Goal: Task Accomplishment & Management: Manage account settings

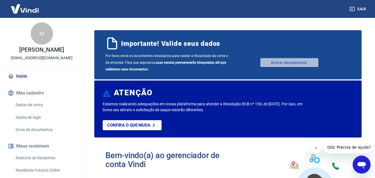
click at [273, 63] on link "Enviar documentos" at bounding box center [289, 62] width 58 height 9
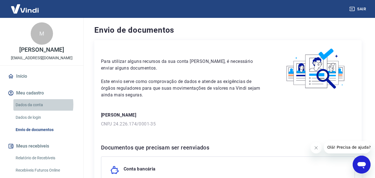
click at [32, 110] on link "Dados da conta" at bounding box center [44, 104] width 63 height 11
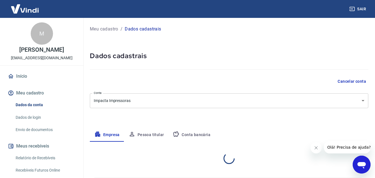
select select "SP"
select select "business"
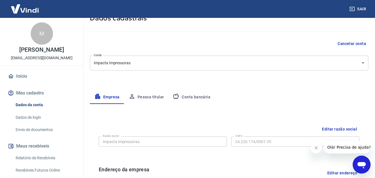
click at [151, 97] on button "Pessoa titular" at bounding box center [146, 96] width 44 height 13
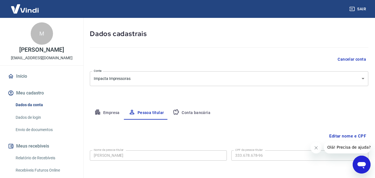
scroll to position [45, 0]
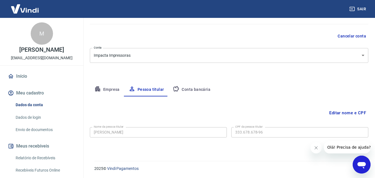
click at [316, 149] on icon "Fechar mensagem da empresa" at bounding box center [316, 147] width 4 height 4
click at [196, 89] on button "Conta bancária" at bounding box center [191, 89] width 47 height 13
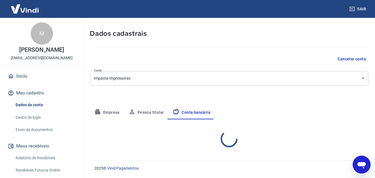
scroll to position [22, 0]
select select "1"
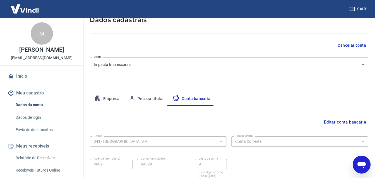
scroll to position [0, 0]
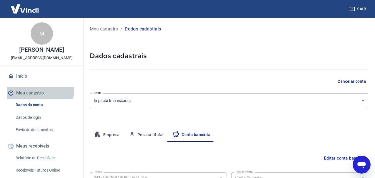
click at [35, 97] on button "Meu cadastro" at bounding box center [42, 93] width 70 height 12
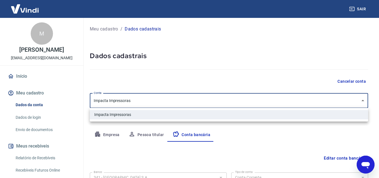
click at [339, 101] on body "Sair M Marcelo Ferreira Santos Martins financeiro@impactaimpressoras.com.br Iní…" at bounding box center [189, 89] width 379 height 178
click at [339, 101] on div at bounding box center [189, 89] width 379 height 178
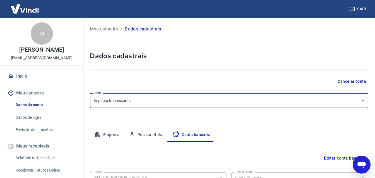
scroll to position [1, 0]
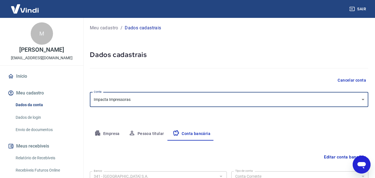
click at [107, 132] on button "Empresa" at bounding box center [107, 133] width 34 height 13
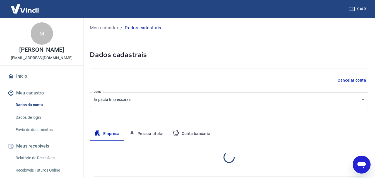
select select "SP"
select select "business"
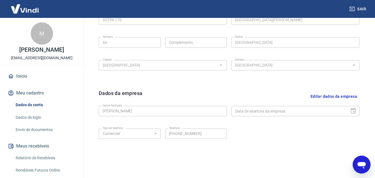
scroll to position [224, 0]
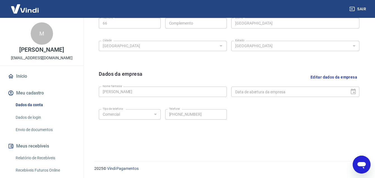
click at [328, 77] on button "Editar dados da empresa" at bounding box center [333, 77] width 51 height 14
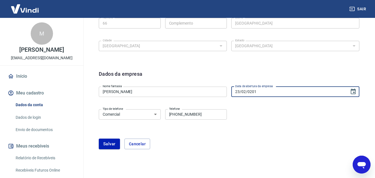
type input "[DATE]"
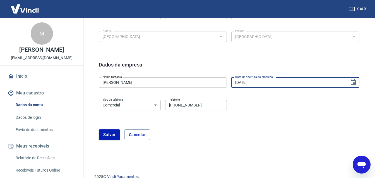
click at [114, 136] on button "Salvar" at bounding box center [109, 134] width 21 height 11
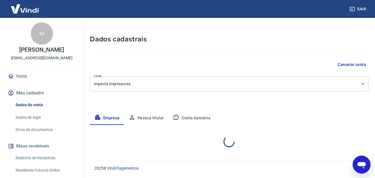
scroll to position [16, 0]
select select "SP"
select select "business"
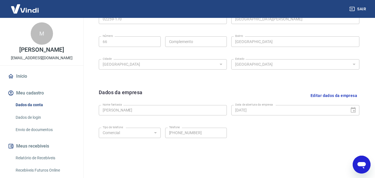
scroll to position [224, 0]
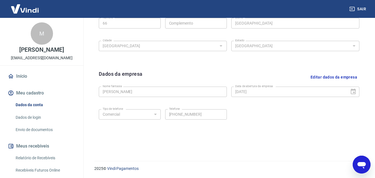
click at [35, 134] on link "Envio de documentos" at bounding box center [44, 129] width 63 height 11
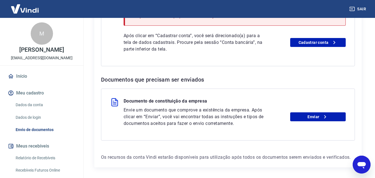
scroll to position [188, 0]
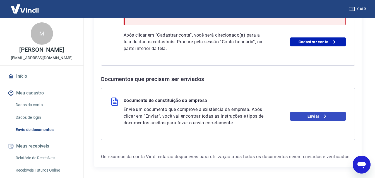
click at [307, 117] on link "Enviar" at bounding box center [318, 116] width 56 height 9
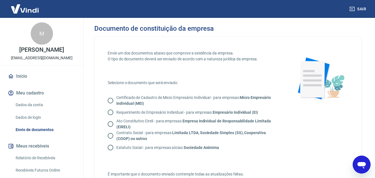
click at [110, 99] on input "Certificado de Cadastro de Micro Empresário Individual - para empresas Micro Em…" at bounding box center [111, 101] width 12 height 12
radio input "true"
click at [110, 114] on input "Requerimento de Empresário Individual - para empresas Empresário Individual (EI)" at bounding box center [111, 112] width 12 height 12
radio input "true"
click at [111, 99] on input "Certificado de Cadastro de Micro Empresário Individual - para empresas Micro Em…" at bounding box center [111, 101] width 12 height 12
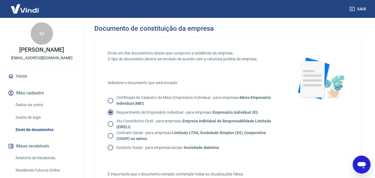
radio input "true"
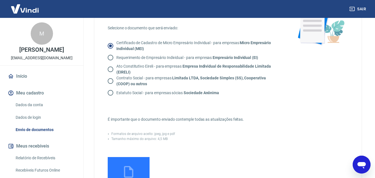
scroll to position [104, 0]
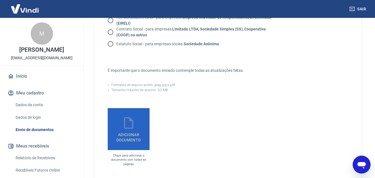
click at [129, 133] on span "Adicionar documento" at bounding box center [128, 136] width 37 height 13
click at [0, 0] on input "Adicionar documento" at bounding box center [0, 0] width 0 height 0
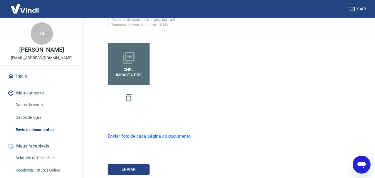
scroll to position [209, 0]
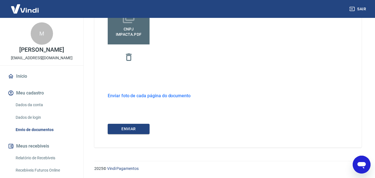
click at [131, 95] on h6 "Enviar foto de cada página do documento" at bounding box center [149, 95] width 83 height 7
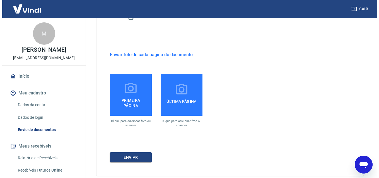
scroll to position [271, 0]
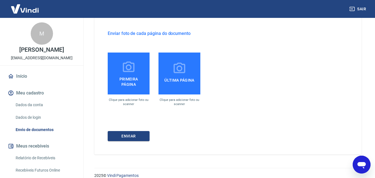
click at [126, 75] on span "Primeira página" at bounding box center [128, 80] width 37 height 13
click at [0, 0] on input "Primeira página" at bounding box center [0, 0] width 0 height 0
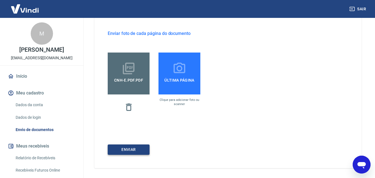
click at [141, 149] on button "ENVIAR" at bounding box center [129, 149] width 42 height 10
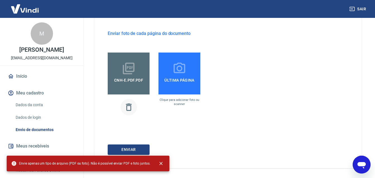
click at [128, 107] on icon "button" at bounding box center [129, 107] width 10 height 10
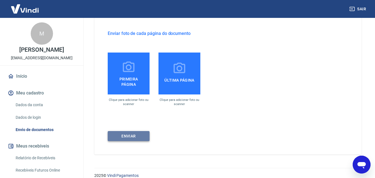
click at [146, 137] on button "ENVIAR" at bounding box center [129, 136] width 42 height 10
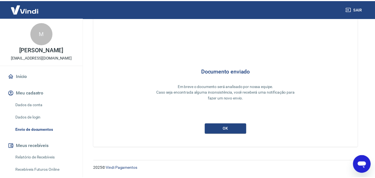
scroll to position [16, 0]
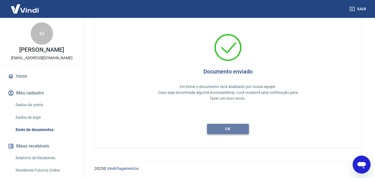
click at [236, 129] on button "ok" at bounding box center [228, 129] width 42 height 10
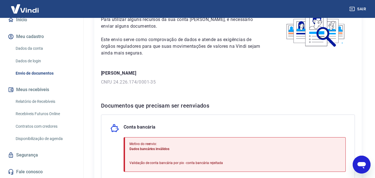
scroll to position [90, 0]
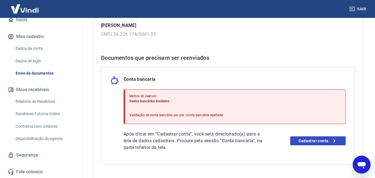
click at [320, 141] on link "Cadastrar conta" at bounding box center [318, 140] width 56 height 9
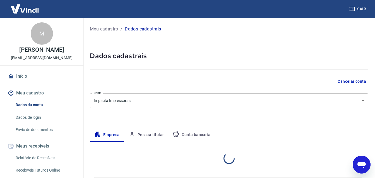
select select "SP"
select select "business"
click at [153, 135] on button "Pessoa titular" at bounding box center [146, 134] width 44 height 13
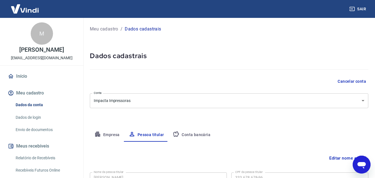
scroll to position [45, 0]
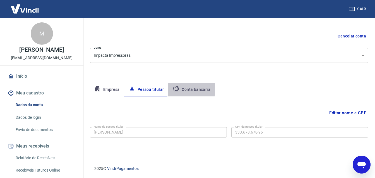
click at [184, 89] on button "Conta bancária" at bounding box center [191, 89] width 47 height 13
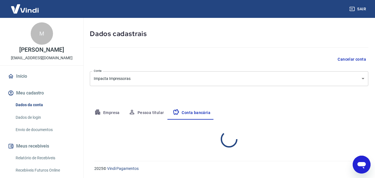
select select "1"
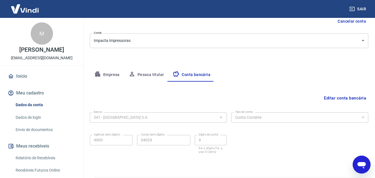
scroll to position [76, 0]
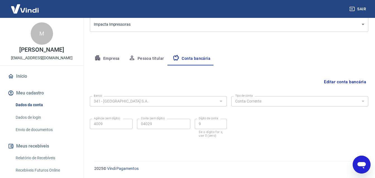
click at [339, 81] on button "Editar conta bancária" at bounding box center [345, 81] width 47 height 11
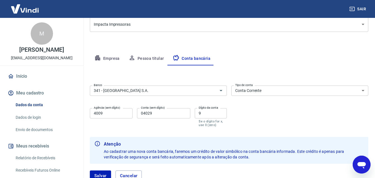
scroll to position [116, 0]
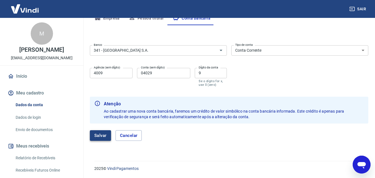
click at [100, 134] on button "Salvar" at bounding box center [100, 135] width 21 height 11
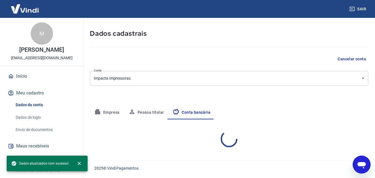
scroll to position [22, 0]
select select "1"
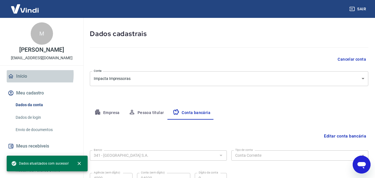
click at [23, 80] on link "Início" at bounding box center [42, 76] width 70 height 12
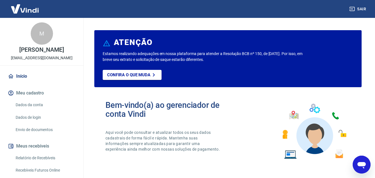
click at [22, 80] on link "Início" at bounding box center [42, 76] width 70 height 12
click at [30, 135] on link "Envio de documentos" at bounding box center [44, 129] width 63 height 11
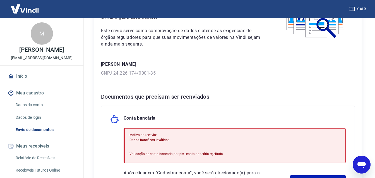
scroll to position [94, 0]
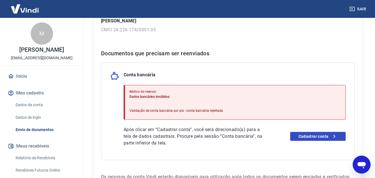
click at [308, 137] on link "Cadastrar conta" at bounding box center [318, 136] width 56 height 9
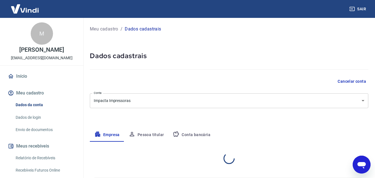
select select "SP"
select select "business"
click at [138, 134] on button "Pessoa titular" at bounding box center [146, 134] width 44 height 13
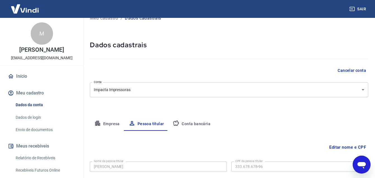
scroll to position [45, 0]
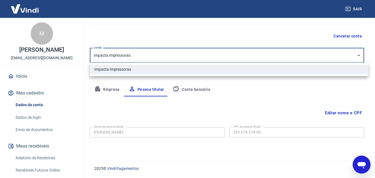
click at [362, 56] on body "Sair M [PERSON_NAME] [EMAIL_ADDRESS][DOMAIN_NAME] Início Meu cadastro Dados da …" at bounding box center [187, 44] width 375 height 178
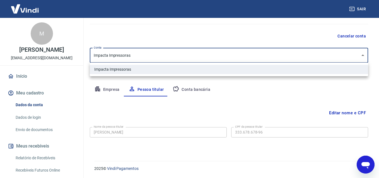
click at [362, 56] on div at bounding box center [189, 89] width 379 height 178
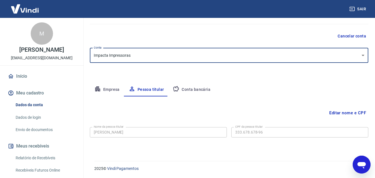
click at [216, 56] on body "Sair M [PERSON_NAME] [EMAIL_ADDRESS][DOMAIN_NAME] Início Meu cadastro Dados da …" at bounding box center [187, 44] width 375 height 178
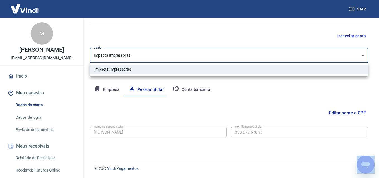
click at [216, 56] on div at bounding box center [189, 89] width 379 height 178
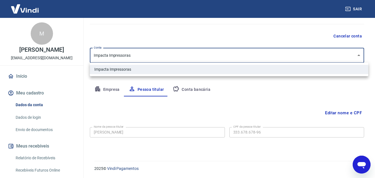
click at [216, 56] on div at bounding box center [187, 89] width 375 height 178
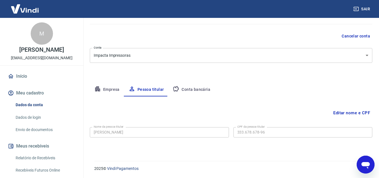
click at [129, 52] on body "Sair M Marcelo Ferreira Santos Martins financeiro@impactaimpressoras.com.br Iní…" at bounding box center [189, 44] width 379 height 178
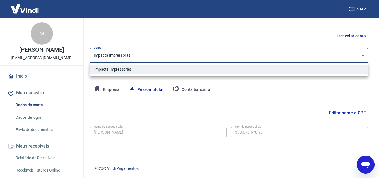
click at [107, 55] on div at bounding box center [189, 89] width 379 height 178
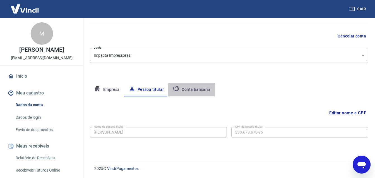
click at [197, 91] on button "Conta bancária" at bounding box center [191, 89] width 47 height 13
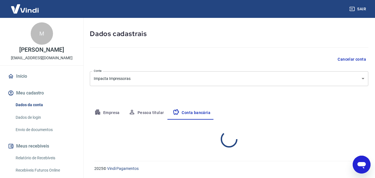
select select "1"
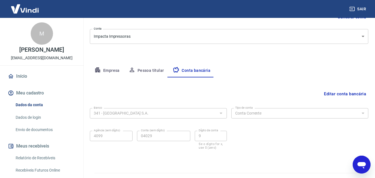
scroll to position [76, 0]
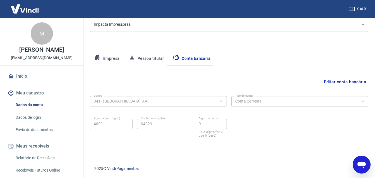
click at [351, 83] on button "Editar conta bancária" at bounding box center [345, 81] width 47 height 11
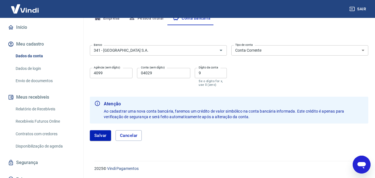
scroll to position [61, 0]
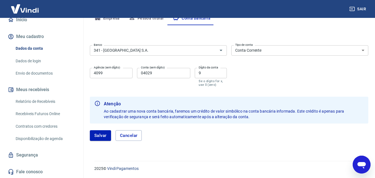
click at [28, 153] on link "Segurança" at bounding box center [42, 155] width 70 height 12
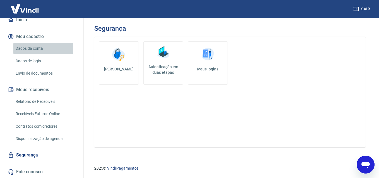
click at [40, 49] on link "Dados da conta" at bounding box center [44, 48] width 63 height 11
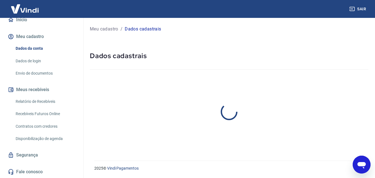
select select "SP"
select select "business"
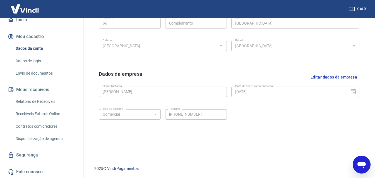
scroll to position [14, 0]
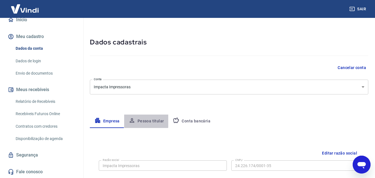
click at [141, 120] on button "Pessoa titular" at bounding box center [146, 120] width 44 height 13
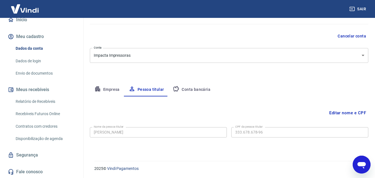
scroll to position [0, 0]
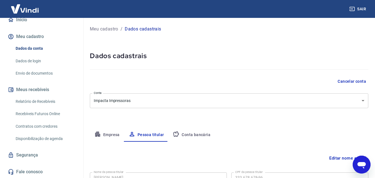
click at [203, 134] on button "Conta bancária" at bounding box center [191, 134] width 47 height 13
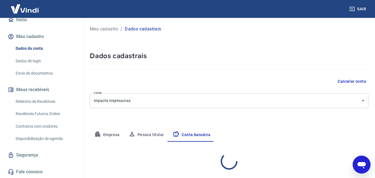
select select "1"
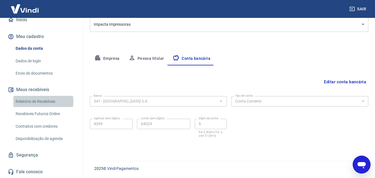
click at [39, 102] on link "Relatório de Recebíveis" at bounding box center [44, 101] width 63 height 11
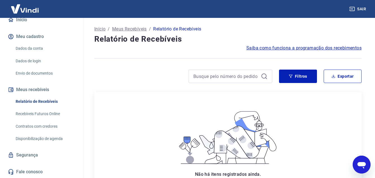
click at [37, 114] on link "Recebíveis Futuros Online" at bounding box center [44, 113] width 63 height 11
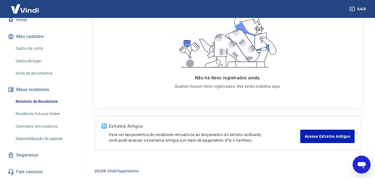
scroll to position [49, 0]
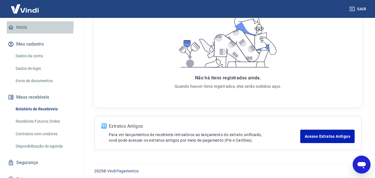
click at [24, 31] on link "Início" at bounding box center [42, 27] width 70 height 12
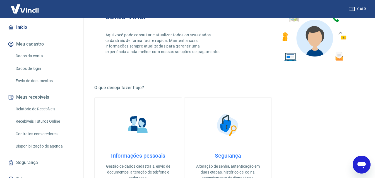
scroll to position [107, 0]
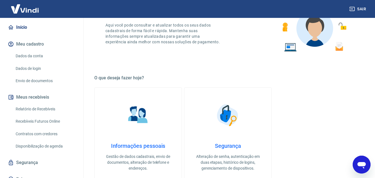
click at [140, 145] on h4 "Informações pessoais" at bounding box center [138, 145] width 69 height 7
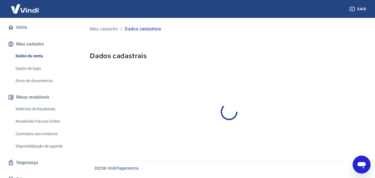
select select "SP"
select select "business"
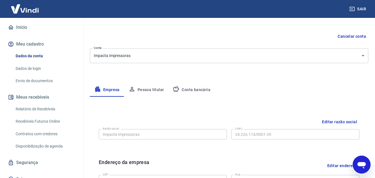
scroll to position [70, 0]
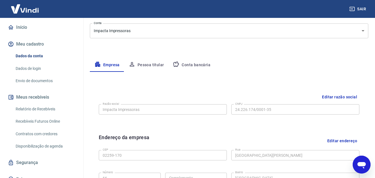
click at [334, 96] on button "Editar razão social" at bounding box center [340, 97] width 40 height 10
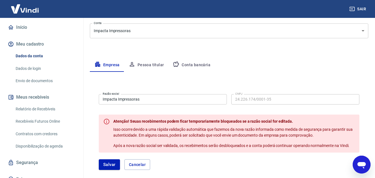
click at [170, 97] on input "Impacta Impressoras" at bounding box center [163, 99] width 128 height 10
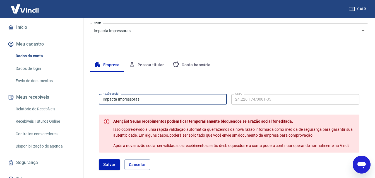
click at [170, 97] on input "Impacta Impressoras" at bounding box center [163, 99] width 128 height 10
type input "MARCELO FERREIRA SANTOS Martins"
click at [106, 164] on button "Salvar" at bounding box center [109, 164] width 21 height 11
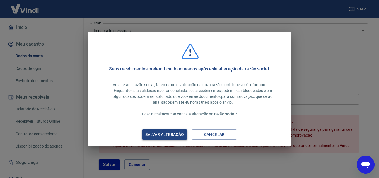
click at [173, 136] on div "Salvar alteração" at bounding box center [165, 134] width 52 height 7
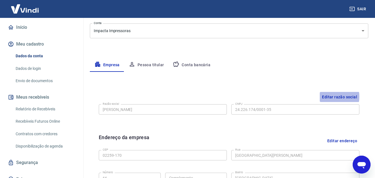
click at [325, 96] on button "Editar razão social" at bounding box center [340, 97] width 40 height 10
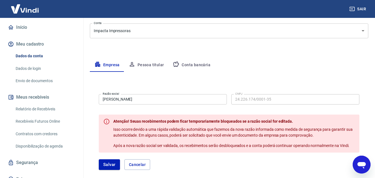
click at [191, 102] on input "MARCELO FERREIRA SANTOS Martins" at bounding box center [163, 99] width 128 height 10
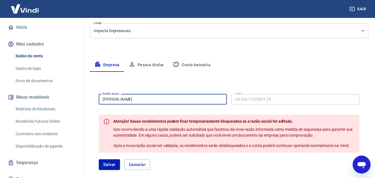
click at [191, 102] on input "MARCELO FERREIRA SANTOS Martins" at bounding box center [163, 99] width 128 height 10
type input "[PERSON_NAME]"
click at [108, 164] on button "Salvar" at bounding box center [109, 164] width 21 height 11
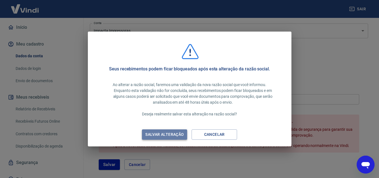
click at [156, 138] on button "Salvar alteração" at bounding box center [164, 134] width 45 height 10
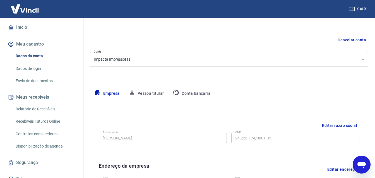
scroll to position [0, 0]
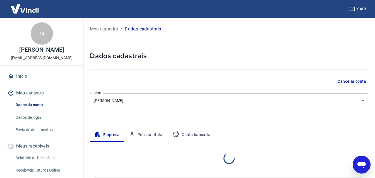
select select "SP"
select select "business"
click at [198, 135] on button "Conta bancária" at bounding box center [191, 134] width 47 height 13
select select "1"
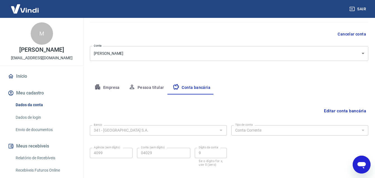
scroll to position [76, 0]
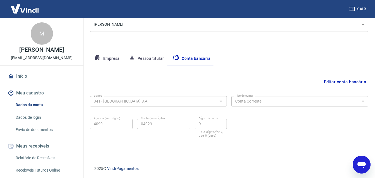
click at [342, 80] on button "Editar conta bancária" at bounding box center [345, 81] width 47 height 11
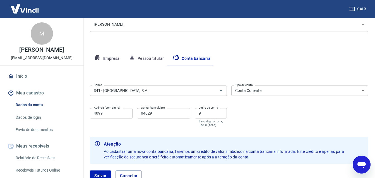
scroll to position [116, 0]
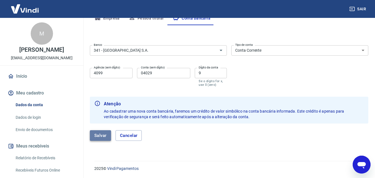
click at [101, 134] on button "Salvar" at bounding box center [100, 135] width 21 height 11
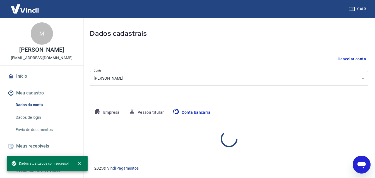
scroll to position [22, 0]
select select "1"
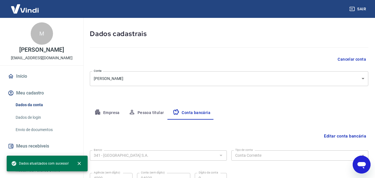
scroll to position [76, 0]
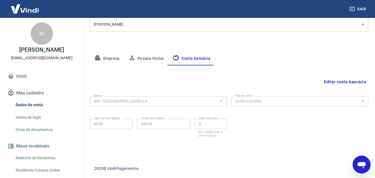
click at [42, 134] on link "Envio de documentos" at bounding box center [44, 129] width 63 height 11
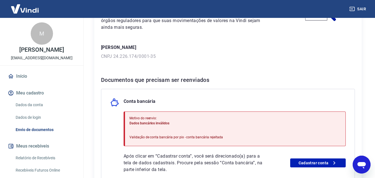
scroll to position [92, 0]
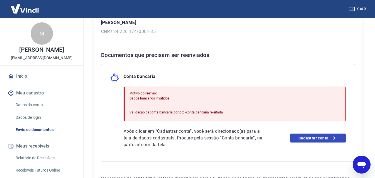
click at [301, 138] on link "Cadastrar conta" at bounding box center [318, 137] width 56 height 9
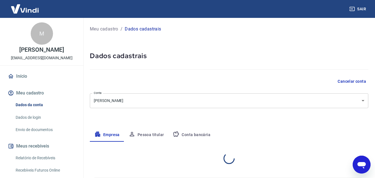
select select "SP"
select select "business"
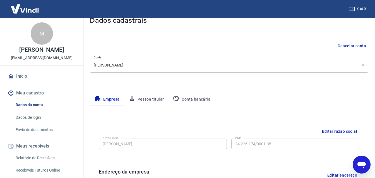
click at [191, 99] on button "Conta bancária" at bounding box center [191, 99] width 47 height 13
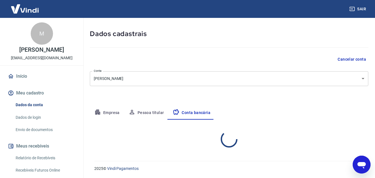
select select "1"
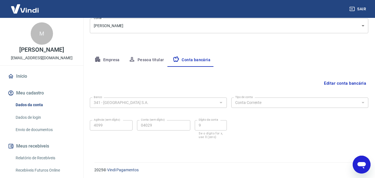
scroll to position [76, 0]
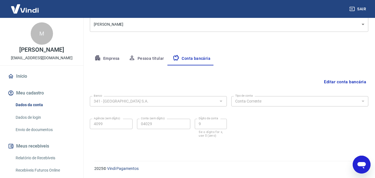
click at [352, 81] on button "Editar conta bancária" at bounding box center [345, 81] width 47 height 11
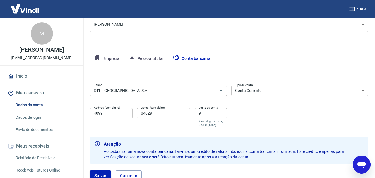
scroll to position [116, 0]
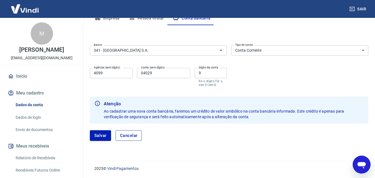
click at [134, 136] on button "Cancelar" at bounding box center [129, 135] width 27 height 11
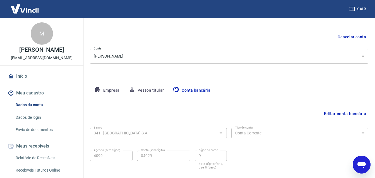
scroll to position [66, 0]
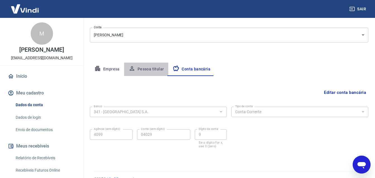
click at [146, 68] on button "Pessoa titular" at bounding box center [146, 69] width 44 height 13
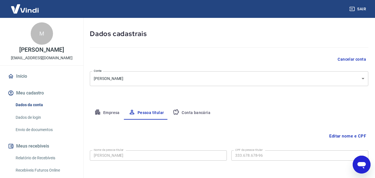
scroll to position [45, 0]
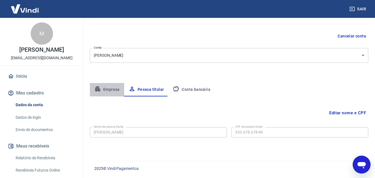
click at [109, 89] on button "Empresa" at bounding box center [107, 89] width 34 height 13
select select "SP"
select select "business"
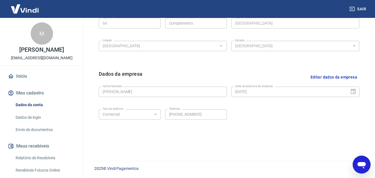
scroll to position [0, 0]
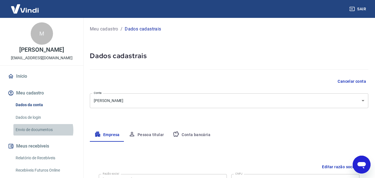
drag, startPoint x: 43, startPoint y: 136, endPoint x: 47, endPoint y: 138, distance: 5.3
click at [44, 135] on link "Envio de documentos" at bounding box center [44, 129] width 63 height 11
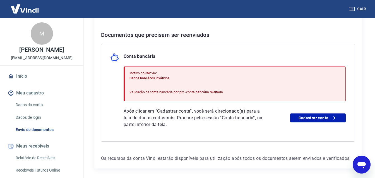
scroll to position [134, 0]
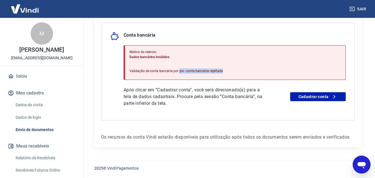
drag, startPoint x: 221, startPoint y: 70, endPoint x: 183, endPoint y: 63, distance: 39.3
click at [177, 70] on div "Motivo do reenvio: Dados bancários inválidos Validação de conta bancária por pi…" at bounding box center [235, 62] width 222 height 35
click at [180, 60] on div "Motivo do reenvio: Dados bancários inválidos Validação de conta bancária por pi…" at bounding box center [175, 62] width 93 height 31
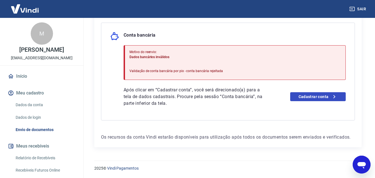
click at [336, 98] on icon at bounding box center [334, 96] width 7 height 7
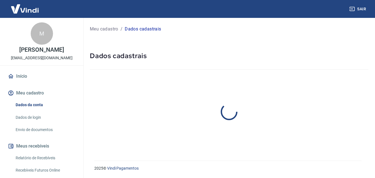
select select "SP"
select select "business"
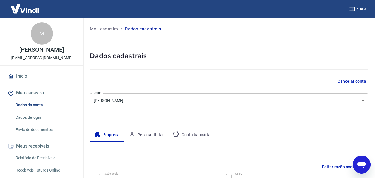
click at [22, 80] on link "Início" at bounding box center [42, 76] width 70 height 12
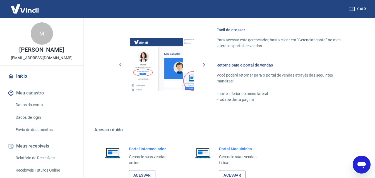
scroll to position [332, 0]
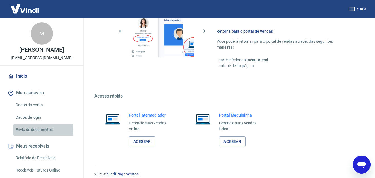
click at [31, 135] on link "Envio de documentos" at bounding box center [44, 129] width 63 height 11
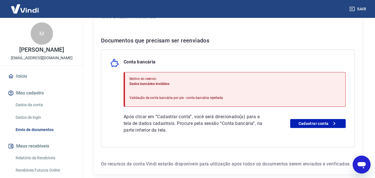
scroll to position [134, 0]
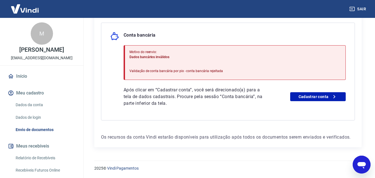
click at [193, 71] on p "Validação de conta bancária por pix - conta bancária rejeitada" at bounding box center [175, 70] width 93 height 5
drag, startPoint x: 129, startPoint y: 47, endPoint x: 132, endPoint y: 51, distance: 5.0
click at [129, 47] on div "Motivo do reenvio: Dados bancários inválidos Validação de conta bancária por pi…" at bounding box center [235, 62] width 222 height 35
click at [314, 97] on link "Cadastrar conta" at bounding box center [318, 96] width 56 height 9
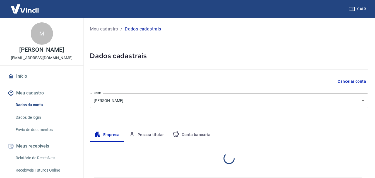
select select "SP"
select select "business"
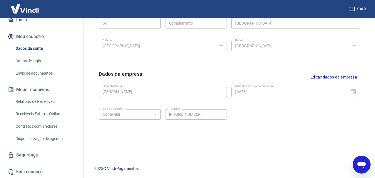
scroll to position [22, 0]
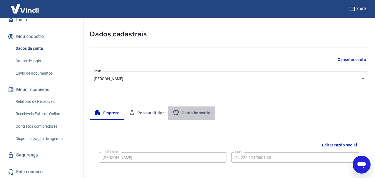
click at [189, 112] on button "Conta bancária" at bounding box center [191, 112] width 47 height 13
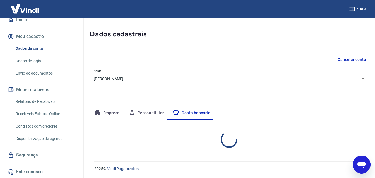
select select "1"
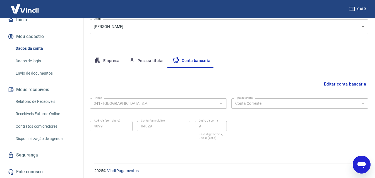
scroll to position [76, 0]
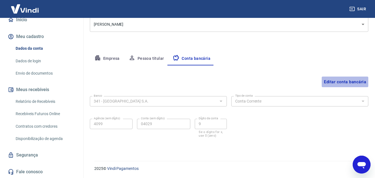
click at [350, 80] on button "Editar conta bancária" at bounding box center [345, 81] width 47 height 11
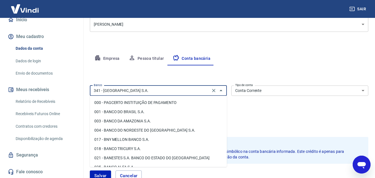
click at [183, 94] on input "341 - [GEOGRAPHIC_DATA] S.A." at bounding box center [150, 90] width 117 height 7
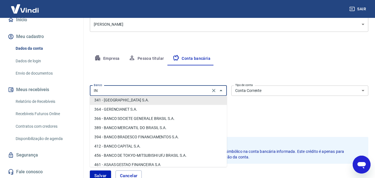
scroll to position [0, 0]
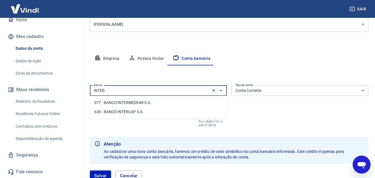
click at [148, 92] on input "INTER" at bounding box center [150, 90] width 117 height 7
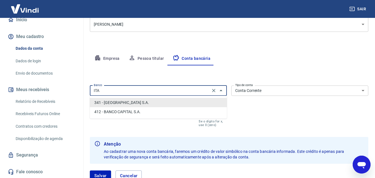
click at [141, 102] on li "341 - [GEOGRAPHIC_DATA] S.A." at bounding box center [158, 102] width 137 height 9
type input "341 - [GEOGRAPHIC_DATA] S.A."
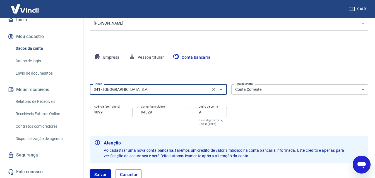
scroll to position [116, 0]
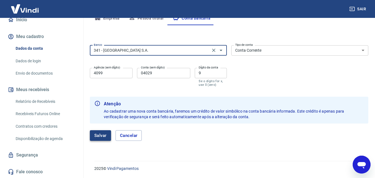
click at [105, 136] on button "Salvar" at bounding box center [100, 135] width 21 height 11
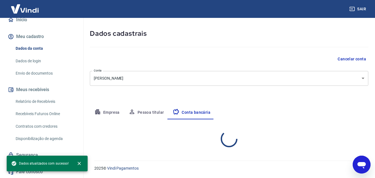
scroll to position [22, 0]
select select "1"
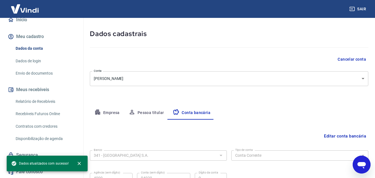
scroll to position [76, 0]
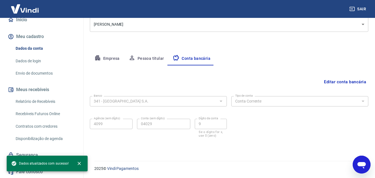
click at [249, 148] on div "Meu cadastro / Dados cadastrais Dados cadastrais Cancelar conta Conta [PERSON_N…" at bounding box center [229, 48] width 292 height 212
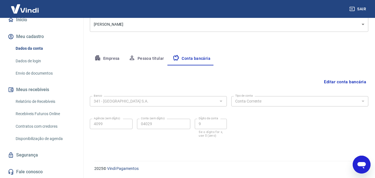
click at [30, 10] on img at bounding box center [25, 8] width 36 height 17
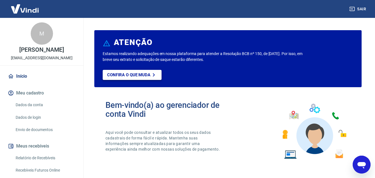
click at [143, 75] on p "Confira o que muda" at bounding box center [128, 74] width 43 height 5
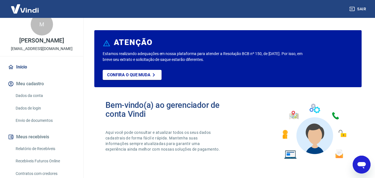
scroll to position [47, 0]
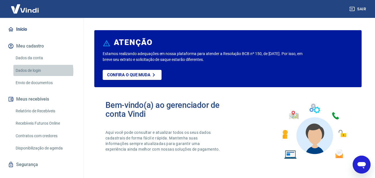
click at [24, 76] on link "Dados de login" at bounding box center [44, 70] width 63 height 11
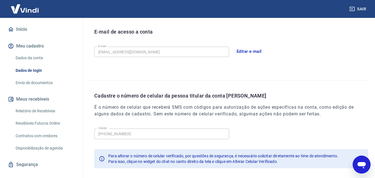
scroll to position [179, 0]
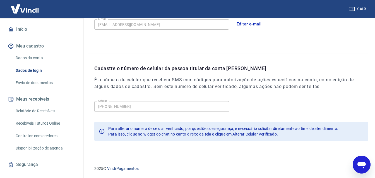
click at [33, 63] on link "Dados da conta" at bounding box center [44, 57] width 63 height 11
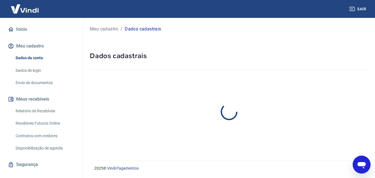
select select "SP"
select select "business"
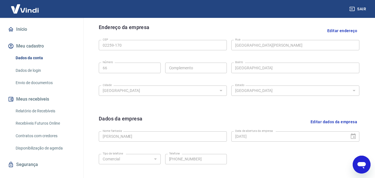
scroll to position [224, 0]
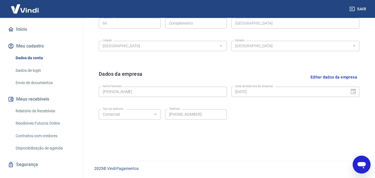
click at [20, 35] on link "Início" at bounding box center [42, 29] width 70 height 12
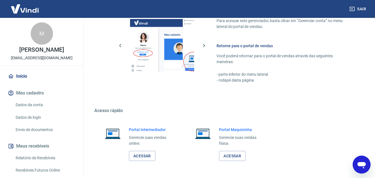
scroll to position [332, 0]
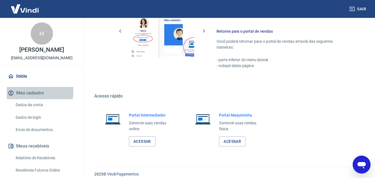
click at [16, 97] on button "Meu cadastro" at bounding box center [42, 93] width 70 height 12
